Goal: Transaction & Acquisition: Purchase product/service

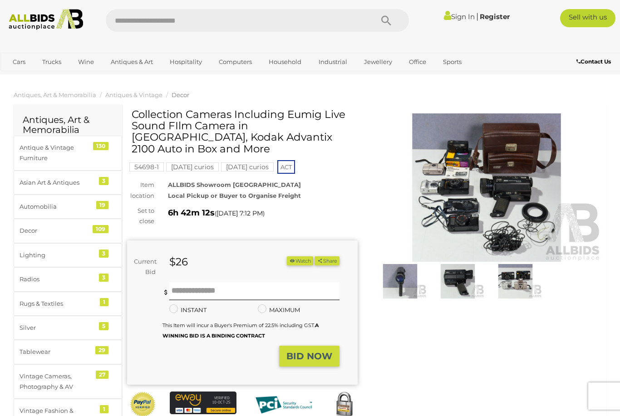
click at [37, 155] on div "Antique & Vintage Furniture" at bounding box center [57, 153] width 75 height 21
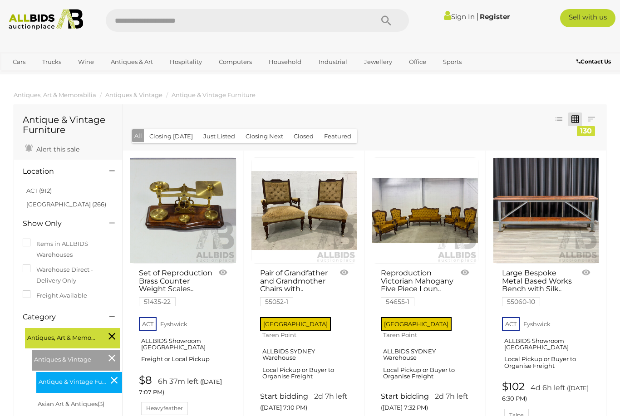
click at [39, 187] on link "ACT (912)" at bounding box center [38, 190] width 25 height 7
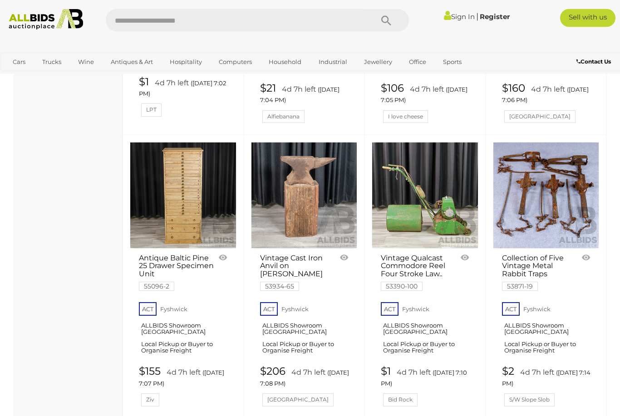
scroll to position [1434, 0]
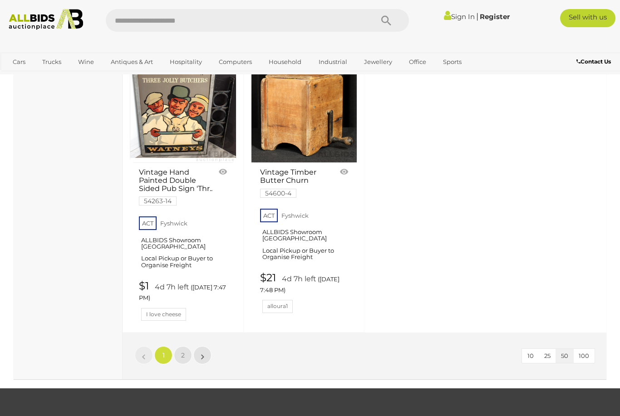
click at [179, 346] on link "2" at bounding box center [183, 355] width 18 height 18
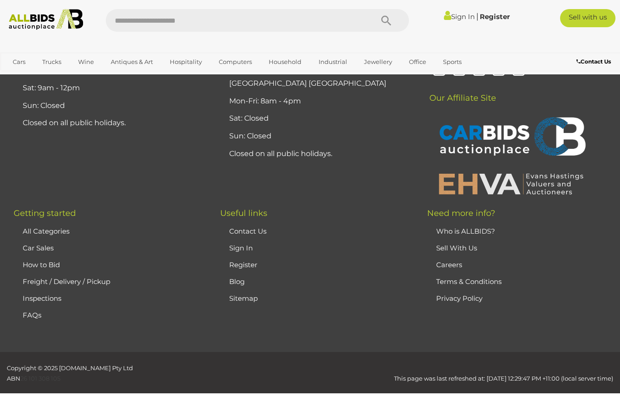
scroll to position [59, 0]
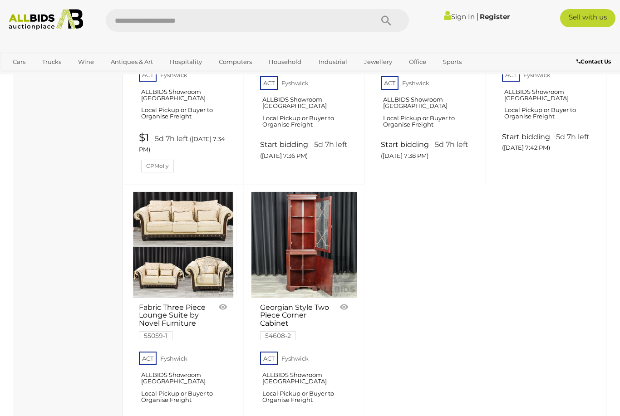
scroll to position [3398, 0]
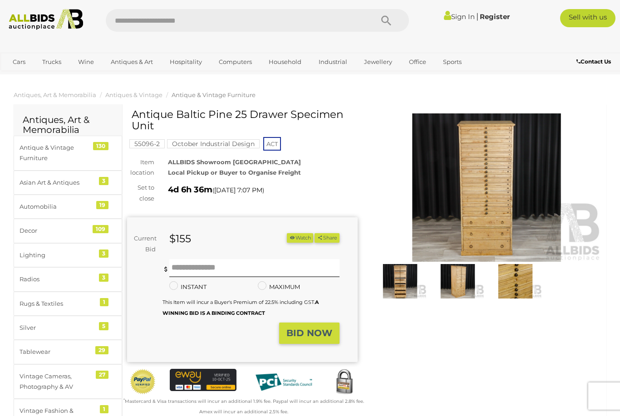
click at [395, 279] on img at bounding box center [400, 281] width 53 height 34
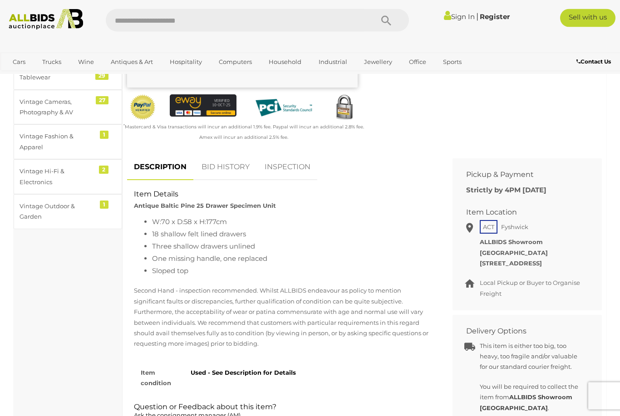
click at [222, 167] on link "BID HISTORY" at bounding box center [226, 167] width 62 height 27
